Goal: Transaction & Acquisition: Purchase product/service

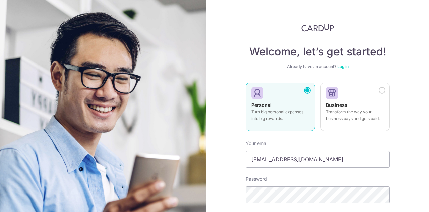
type input "[EMAIL_ADDRESS][DOMAIN_NAME]"
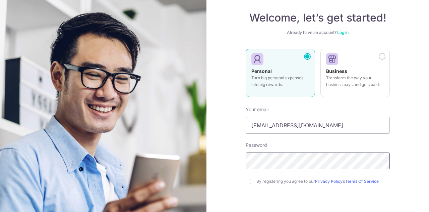
scroll to position [67, 0]
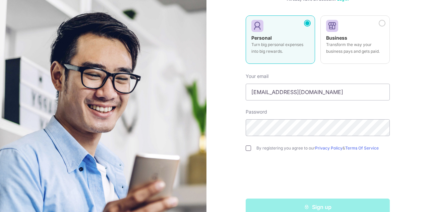
click at [247, 149] on input "checkbox" at bounding box center [248, 147] width 5 height 5
checkbox input "true"
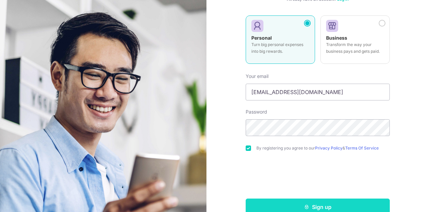
click at [321, 205] on button "Sign up" at bounding box center [318, 206] width 144 height 17
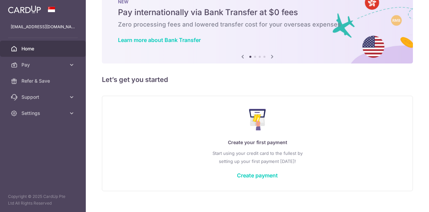
scroll to position [33, 0]
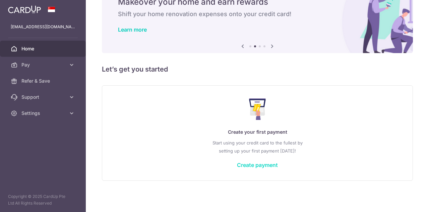
click at [251, 163] on link "Create payment" at bounding box center [257, 164] width 41 height 7
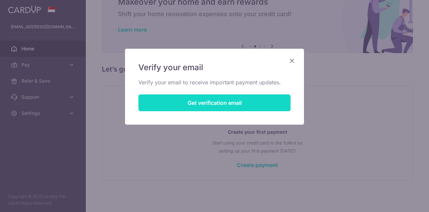
click at [228, 102] on button "Get verification email" at bounding box center [214, 102] width 152 height 17
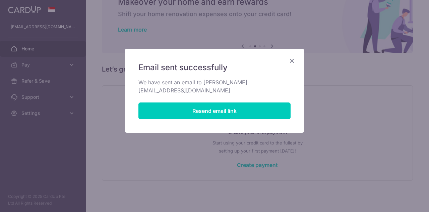
click at [291, 58] on icon "Close" at bounding box center [292, 60] width 8 height 8
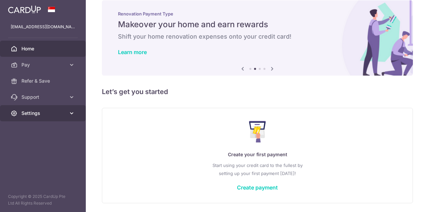
scroll to position [0, 0]
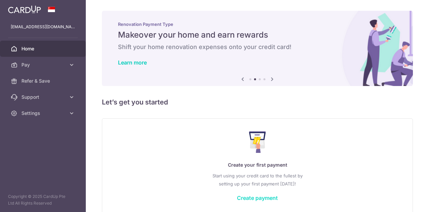
click at [253, 200] on link "Create payment" at bounding box center [257, 197] width 41 height 7
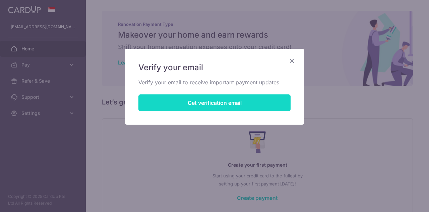
click at [227, 103] on button "Get verification email" at bounding box center [214, 102] width 152 height 17
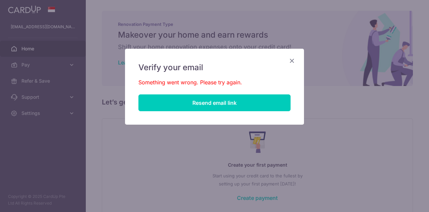
click at [291, 59] on icon "Close" at bounding box center [292, 60] width 8 height 8
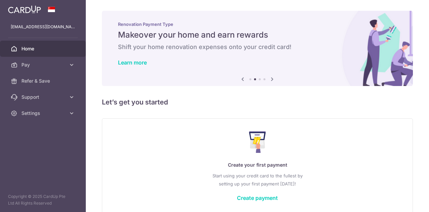
click at [331, 145] on div "Create your first payment Start using your credit card to the fullest by settin…" at bounding box center [257, 165] width 294 height 79
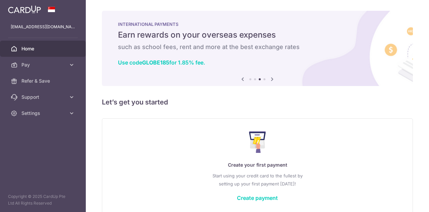
click at [34, 7] on img at bounding box center [24, 9] width 33 height 8
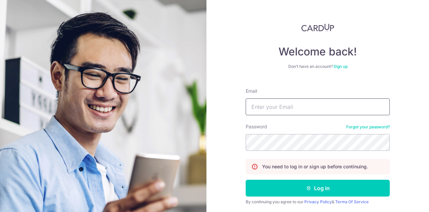
click at [275, 109] on input "Email" at bounding box center [318, 106] width 144 height 17
type input "annabel_ang@hotmail.com"
click at [246, 179] on button "Log in" at bounding box center [318, 187] width 144 height 17
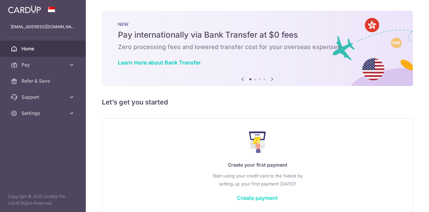
click at [259, 195] on link "Create payment" at bounding box center [257, 197] width 41 height 7
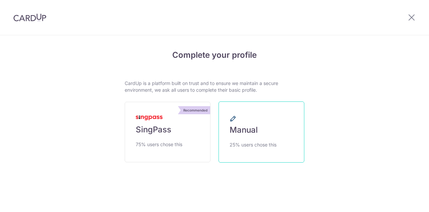
click at [249, 126] on span "Manual" at bounding box center [244, 129] width 28 height 11
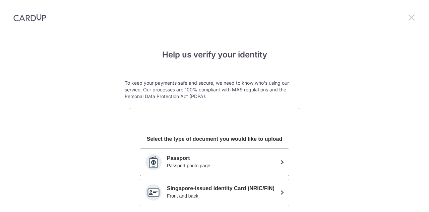
click at [410, 14] on icon at bounding box center [412, 17] width 8 height 8
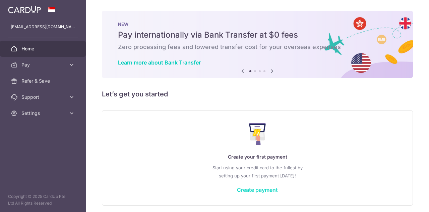
click at [261, 188] on link "Create payment" at bounding box center [257, 189] width 41 height 7
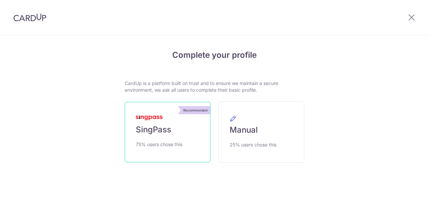
click at [161, 126] on span "SingPass" at bounding box center [154, 129] width 36 height 11
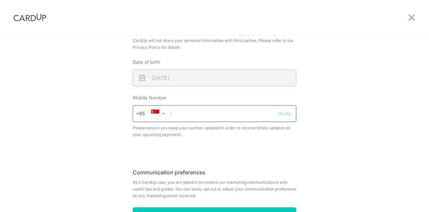
scroll to position [285, 0]
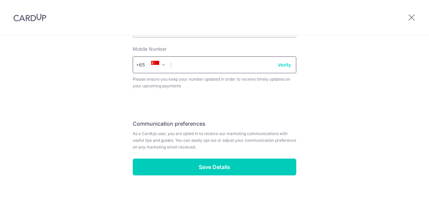
click at [197, 66] on input "text" at bounding box center [215, 64] width 164 height 17
click at [287, 69] on input "91522057" at bounding box center [215, 64] width 164 height 17
type input "91522057"
click at [286, 63] on button "Verify" at bounding box center [284, 64] width 13 height 7
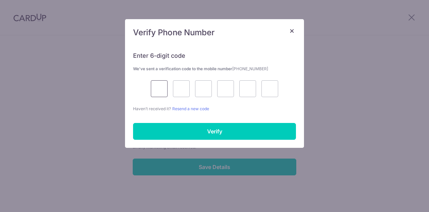
click at [166, 89] on input "text" at bounding box center [159, 88] width 17 height 17
type input "6"
type input "3"
type input "5"
type input "1"
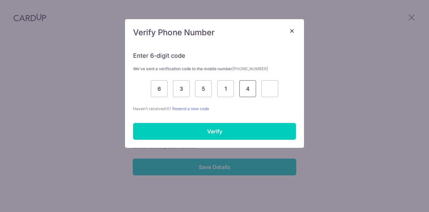
type input "4"
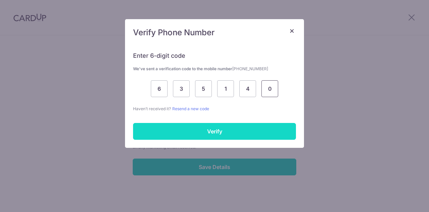
type input "0"
click at [197, 128] on input "Verify" at bounding box center [214, 131] width 163 height 17
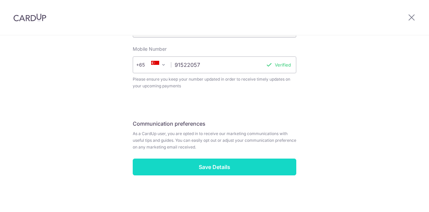
click at [221, 168] on input "Save Details" at bounding box center [215, 166] width 164 height 17
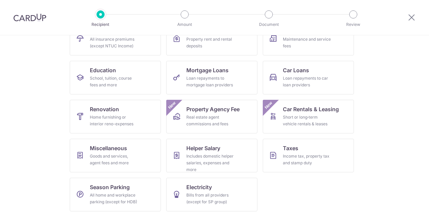
scroll to position [88, 0]
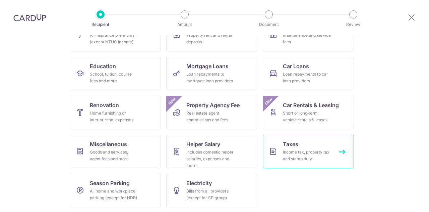
click at [300, 155] on div "Income tax, property tax and stamp duty" at bounding box center [307, 155] width 48 height 13
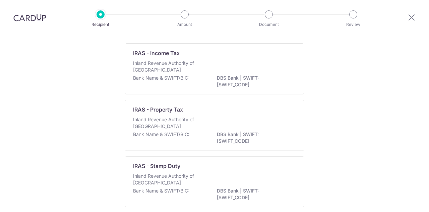
scroll to position [13, 0]
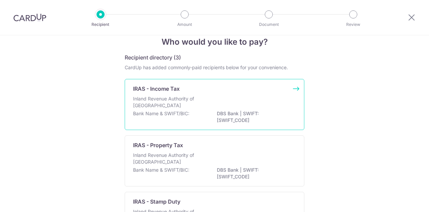
click at [208, 108] on div "Inland Revenue Authority of [GEOGRAPHIC_DATA]" at bounding box center [214, 102] width 163 height 15
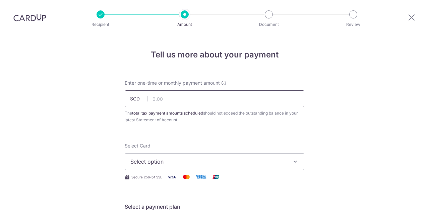
click at [222, 104] on input "text" at bounding box center [215, 98] width 180 height 17
click at [192, 102] on input "text" at bounding box center [215, 98] width 180 height 17
drag, startPoint x: 176, startPoint y: 103, endPoint x: 107, endPoint y: 101, distance: 69.4
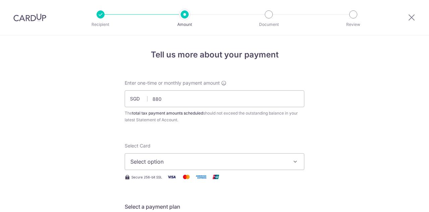
type input "880.00"
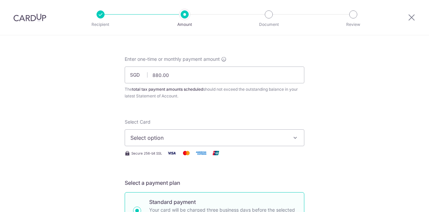
scroll to position [34, 0]
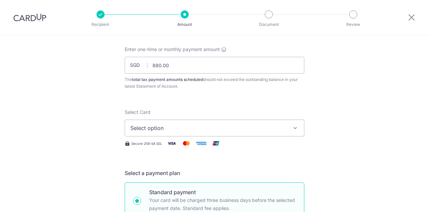
click at [161, 127] on span "Select option" at bounding box center [208, 128] width 156 height 8
click at [137, 145] on link "Add credit card" at bounding box center [214, 147] width 179 height 12
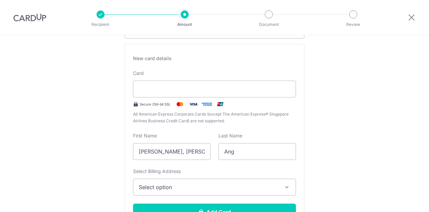
scroll to position [134, 0]
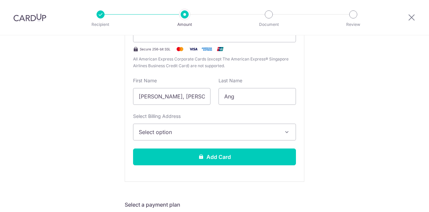
scroll to position [201, 0]
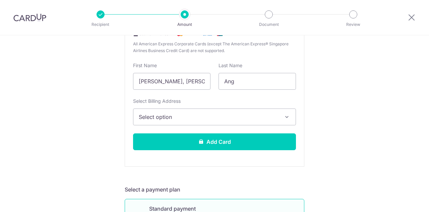
click at [167, 119] on span "Select option" at bounding box center [208, 117] width 139 height 8
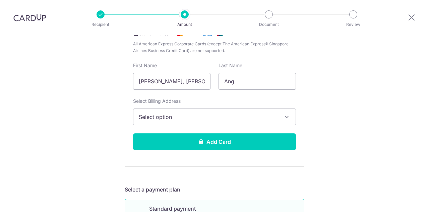
click at [168, 117] on span "Select option" at bounding box center [208, 117] width 139 height 8
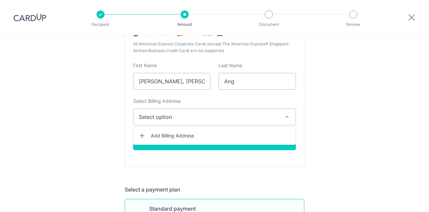
click at [142, 134] on icon at bounding box center [142, 135] width 7 height 7
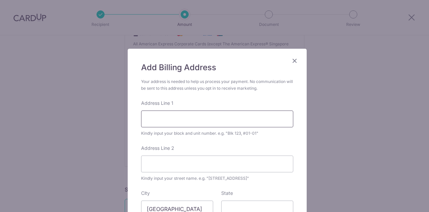
click at [153, 118] on input "Address Line 1" at bounding box center [217, 118] width 152 height 17
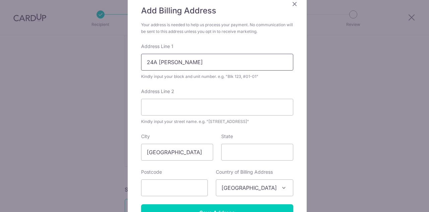
scroll to position [67, 0]
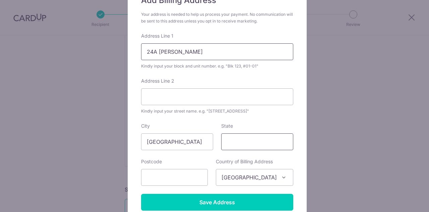
type input "24A [PERSON_NAME]"
click at [250, 138] on input "State" at bounding box center [257, 141] width 72 height 17
type input "[GEOGRAPHIC_DATA]"
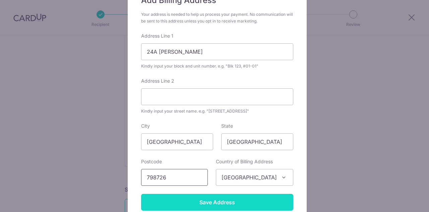
type input "798726"
click at [217, 195] on input "Save Address" at bounding box center [217, 201] width 152 height 17
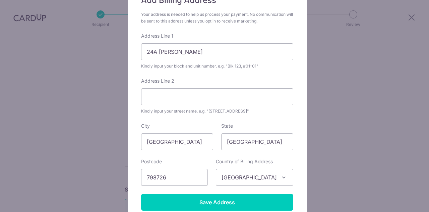
scroll to position [127, 0]
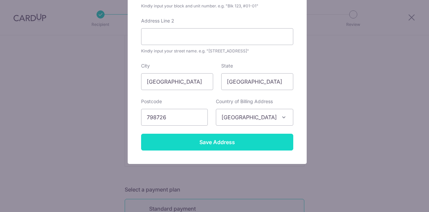
click at [220, 141] on input "Save Address" at bounding box center [217, 141] width 152 height 17
click at [222, 143] on input "Save Address" at bounding box center [217, 141] width 152 height 17
